Goal: Task Accomplishment & Management: Use online tool/utility

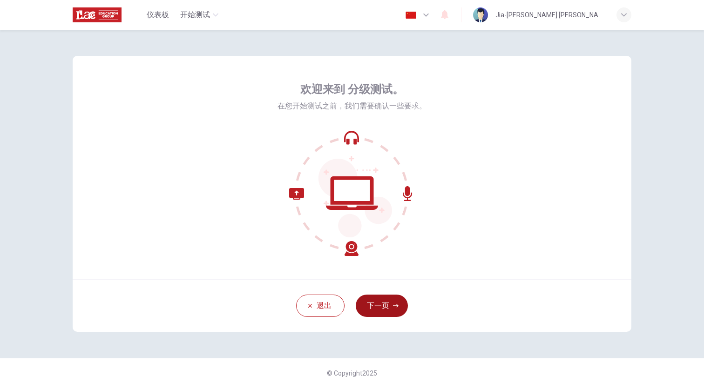
click at [385, 310] on button "下一页" at bounding box center [382, 306] width 52 height 22
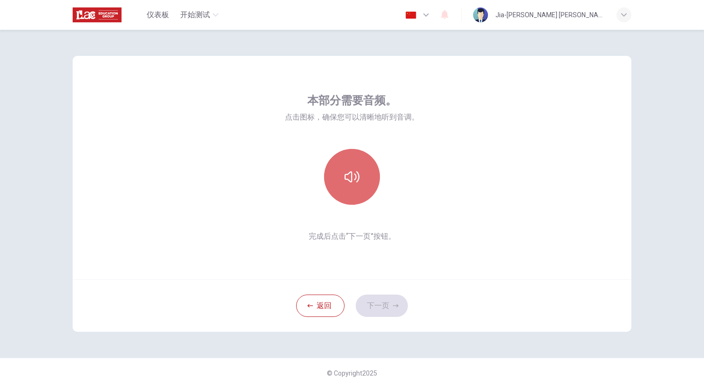
click at [358, 177] on icon "button" at bounding box center [351, 176] width 15 height 15
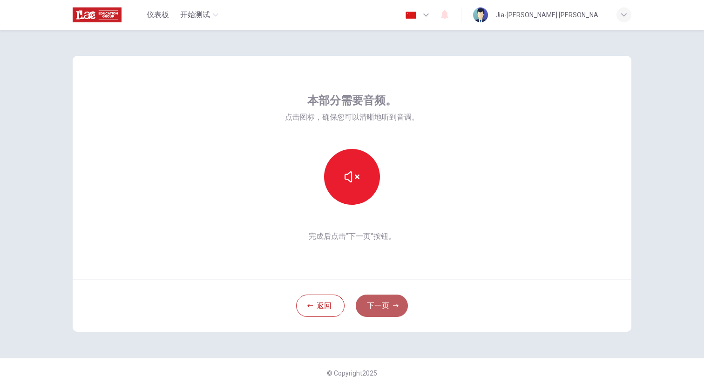
click at [374, 302] on button "下一页" at bounding box center [382, 306] width 52 height 22
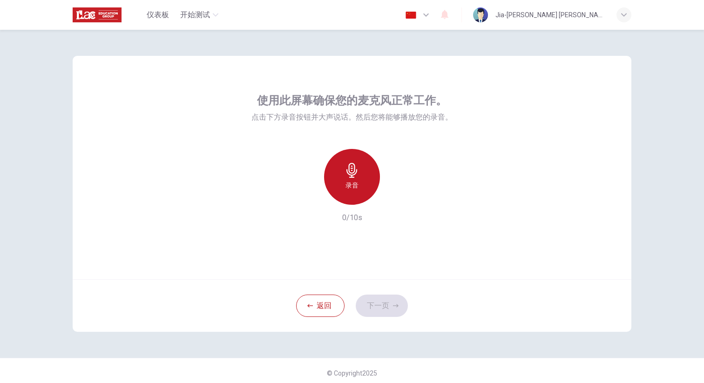
click at [342, 183] on div "录音" at bounding box center [352, 177] width 56 height 56
click at [361, 184] on div "停止" at bounding box center [352, 177] width 56 height 56
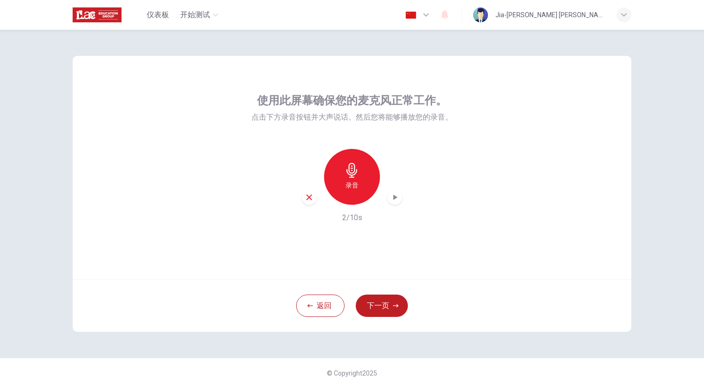
click at [396, 201] on icon "button" at bounding box center [394, 197] width 9 height 9
click at [387, 302] on button "下一页" at bounding box center [382, 306] width 52 height 22
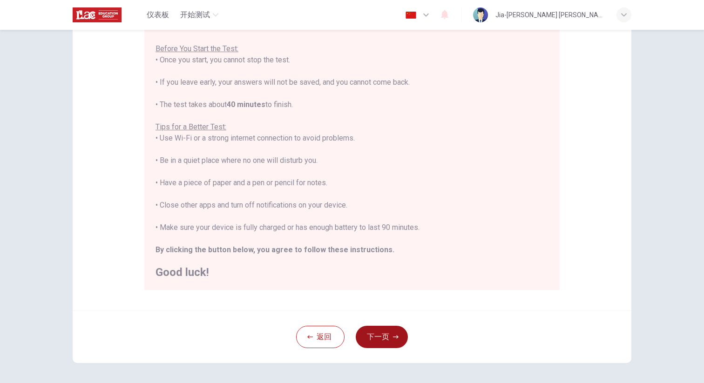
scroll to position [99, 0]
click at [319, 336] on button "返回" at bounding box center [320, 336] width 48 height 22
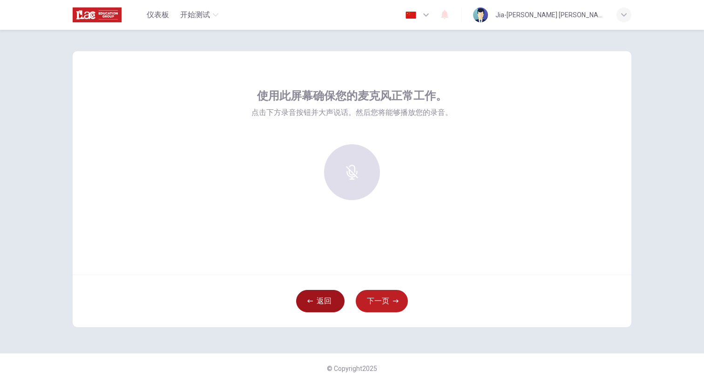
scroll to position [5, 0]
click at [323, 305] on button "返回" at bounding box center [320, 301] width 48 height 22
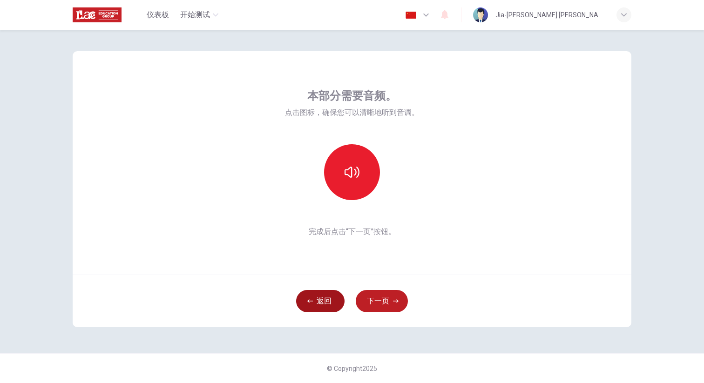
click at [322, 304] on button "返回" at bounding box center [320, 301] width 48 height 22
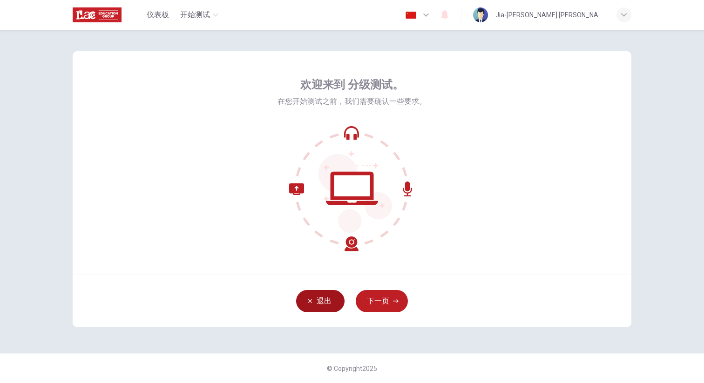
click at [322, 304] on button "退出" at bounding box center [320, 301] width 48 height 22
